Goal: Information Seeking & Learning: Learn about a topic

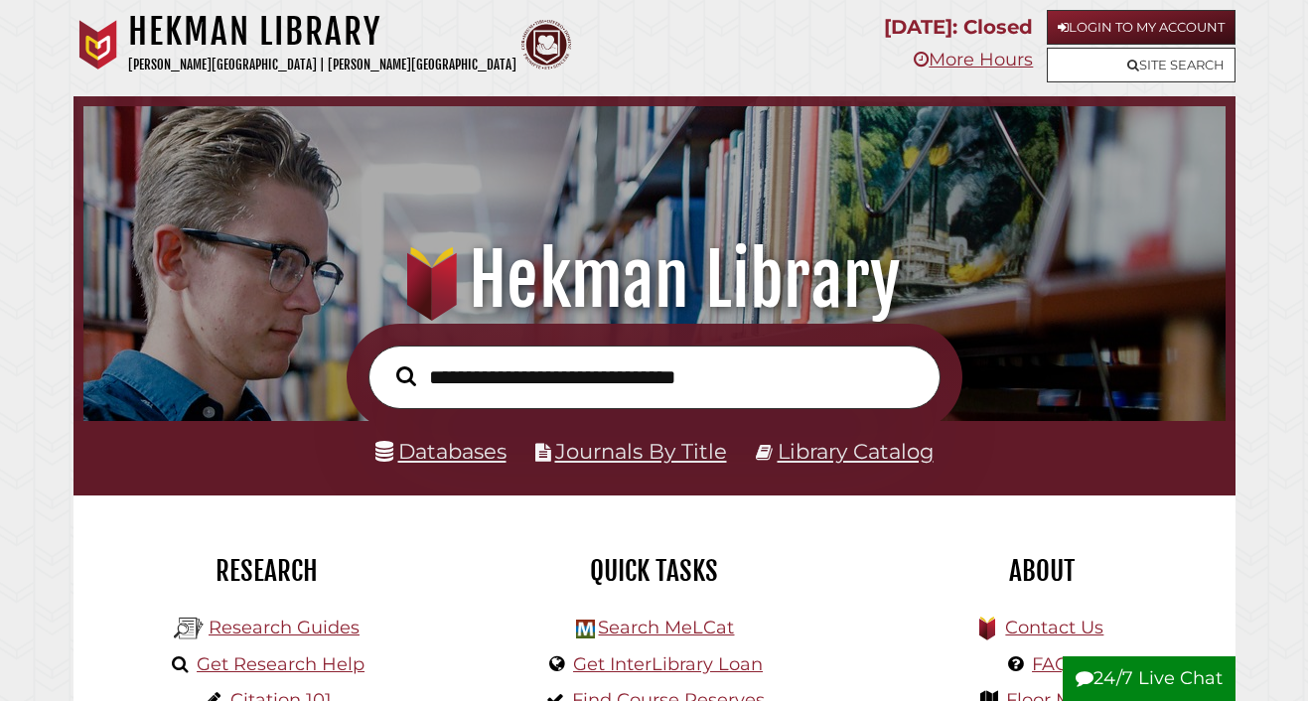
click at [534, 379] on input "text" at bounding box center [655, 377] width 572 height 63
type input "**********"
click at [386, 362] on button "Search" at bounding box center [406, 377] width 40 height 30
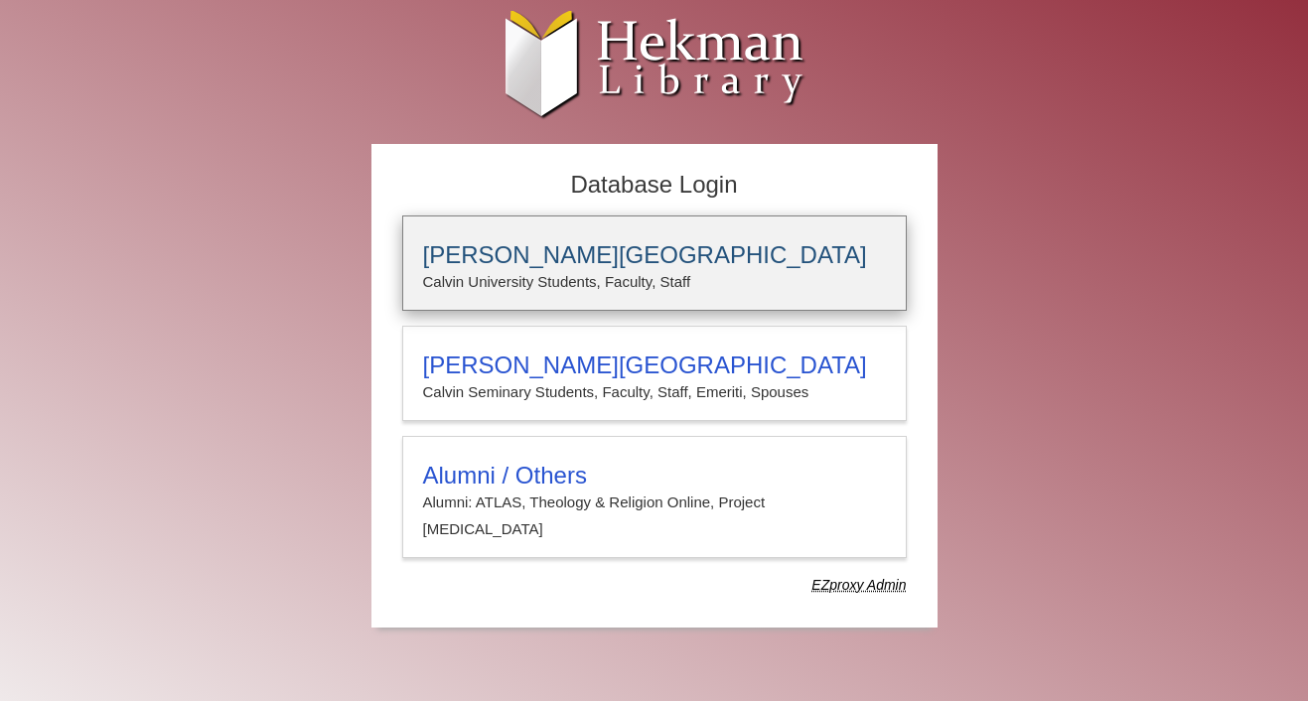
type input "****"
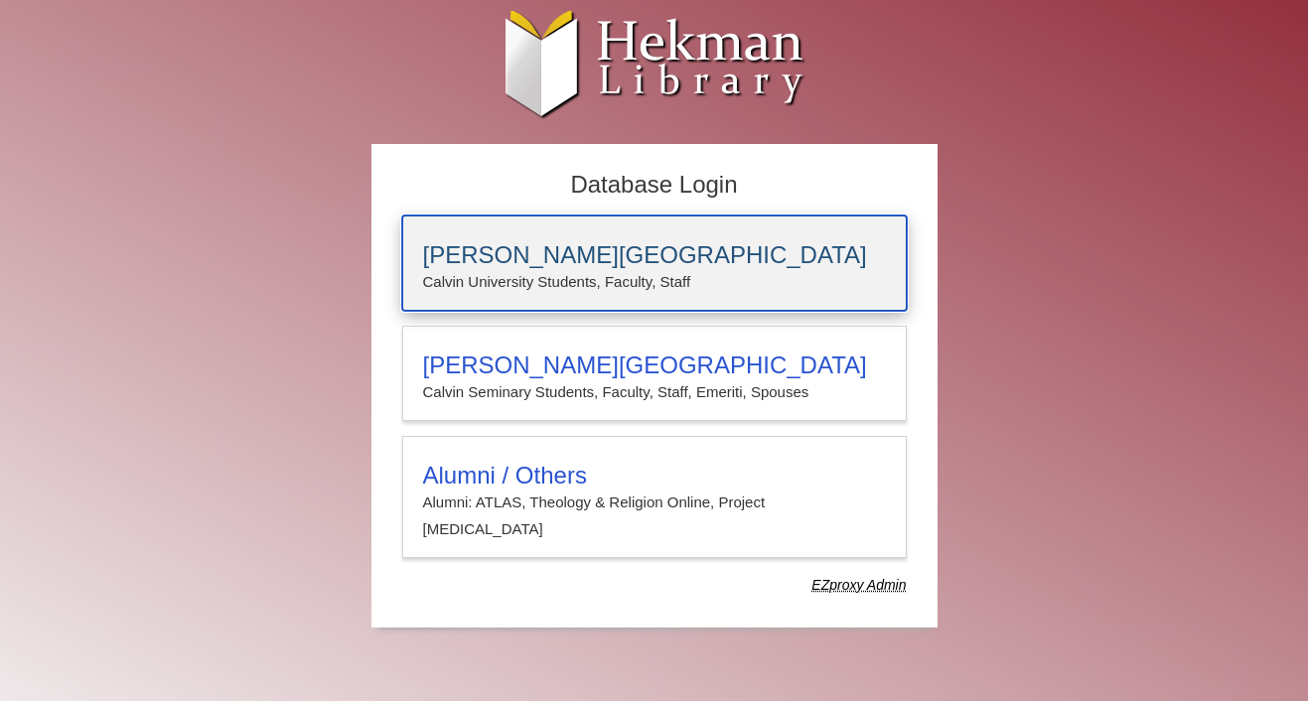
click at [517, 272] on p "Calvin University Students, Faculty, Staff" at bounding box center [654, 282] width 463 height 26
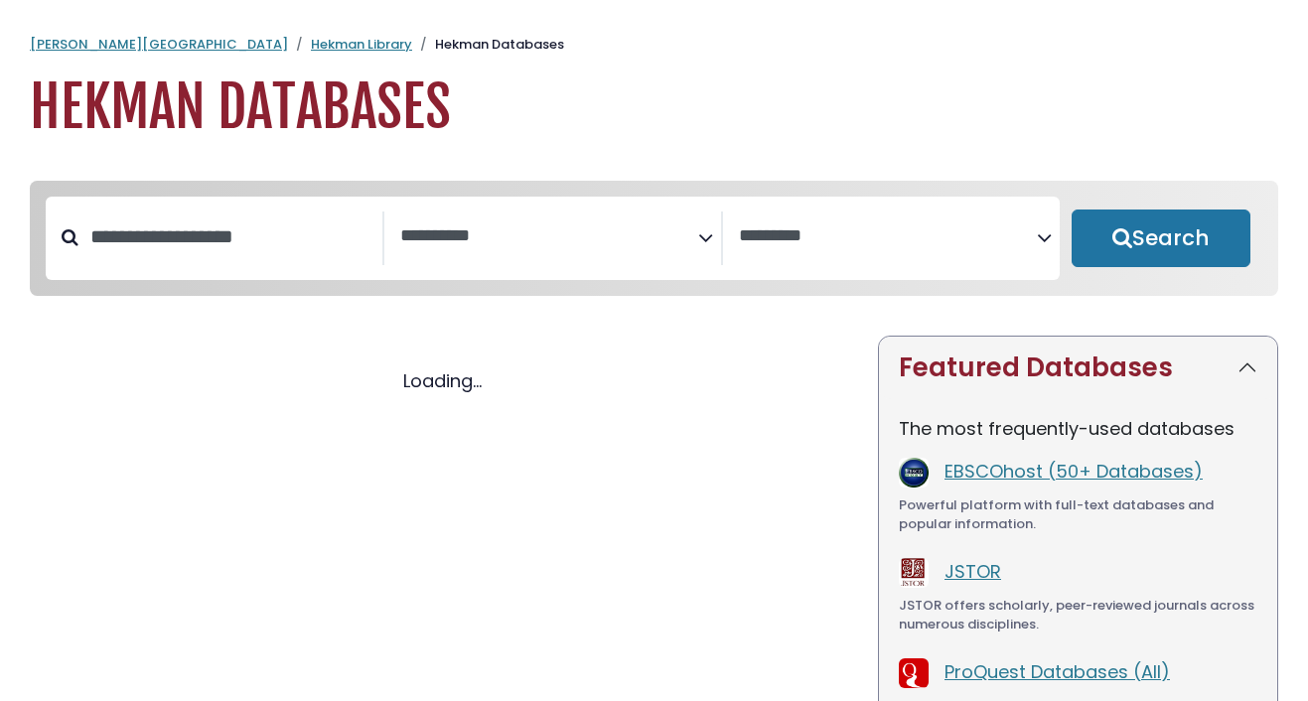
select select "Database Subject Filter"
select select "Database Vendors Filter"
select select "Database Subject Filter"
select select "Database Vendors Filter"
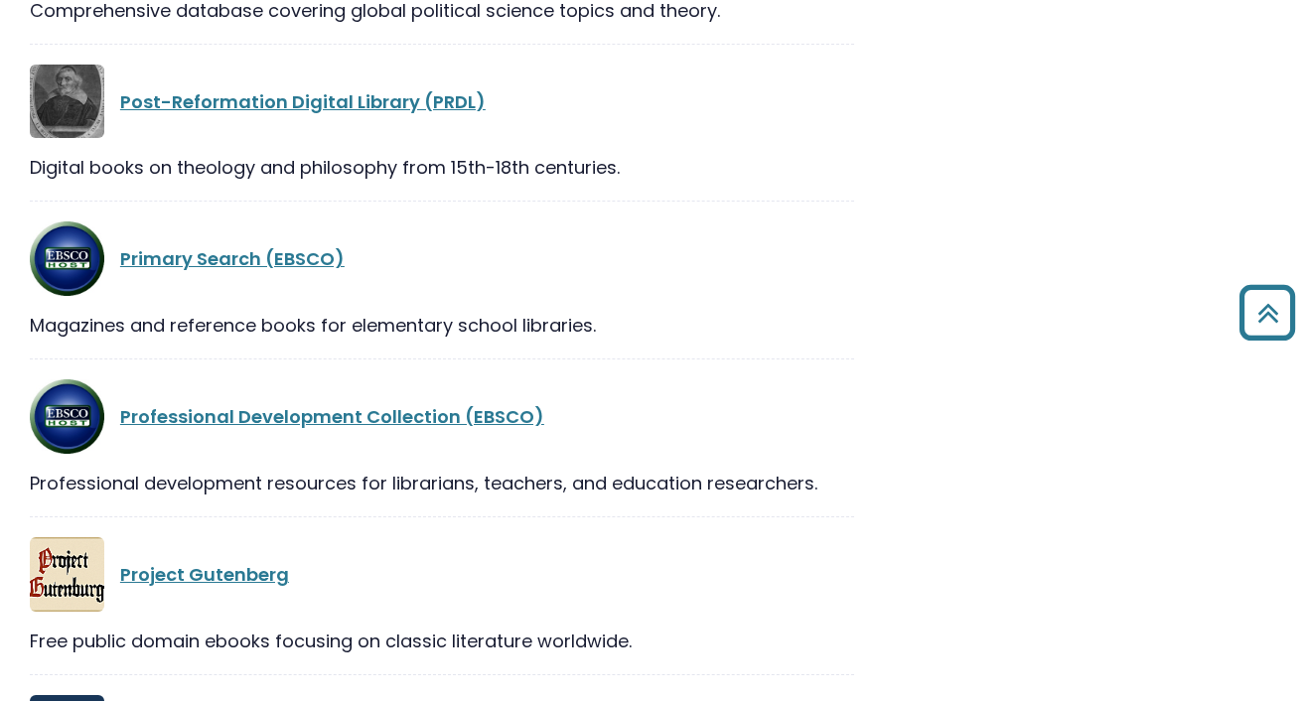
scroll to position [33057, 0]
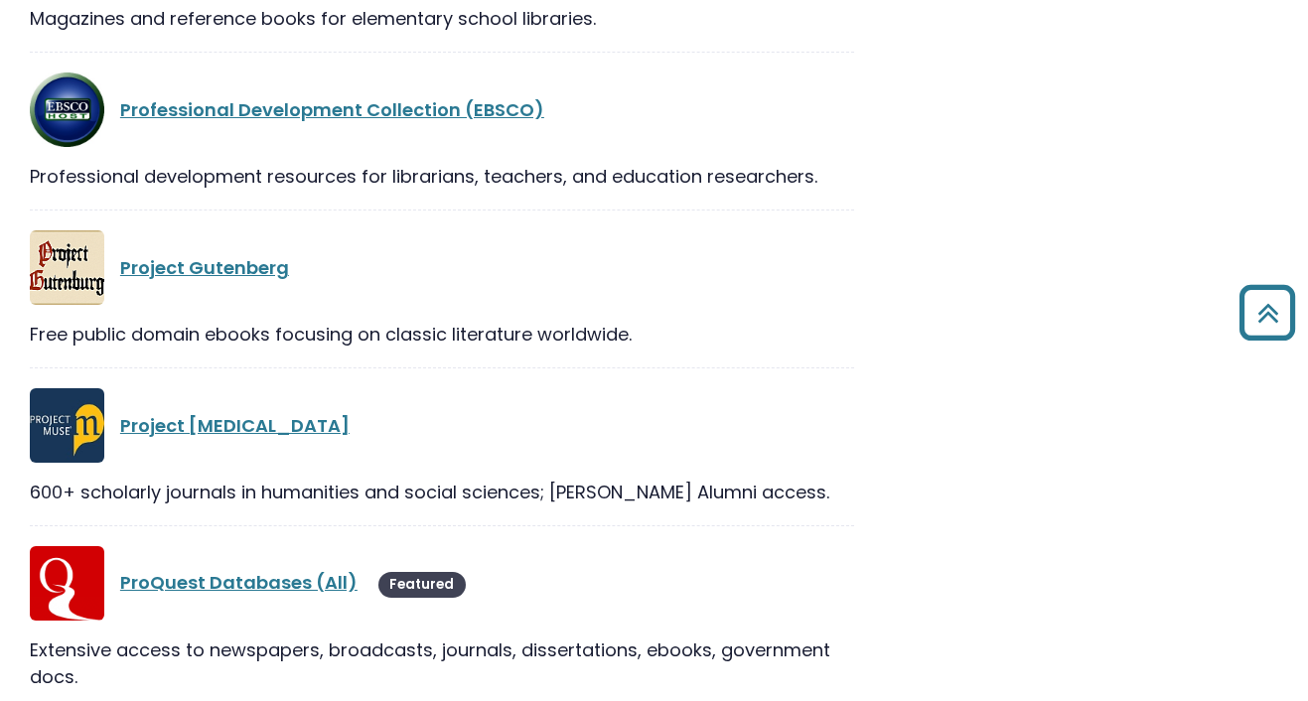
scroll to position [33340, 0]
